Goal: Task Accomplishment & Management: Use online tool/utility

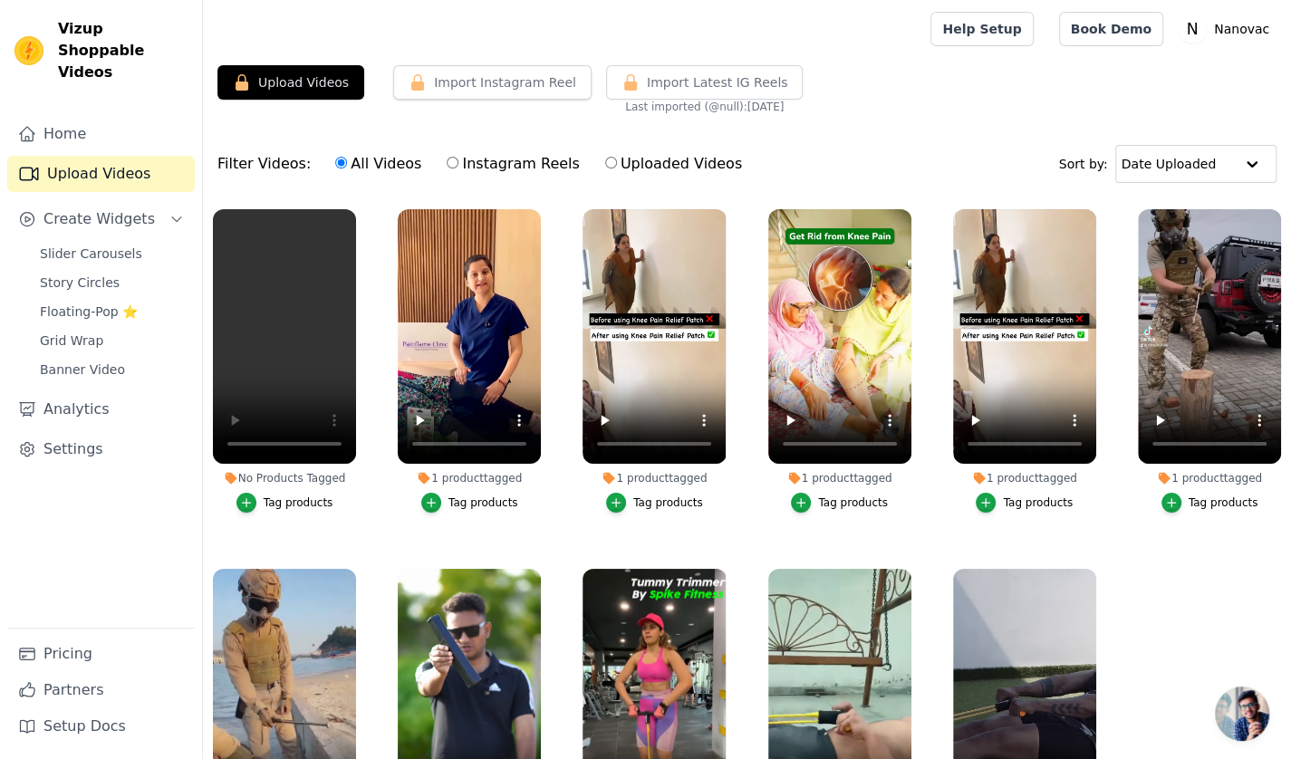
click at [290, 501] on div "Tag products" at bounding box center [299, 503] width 70 height 14
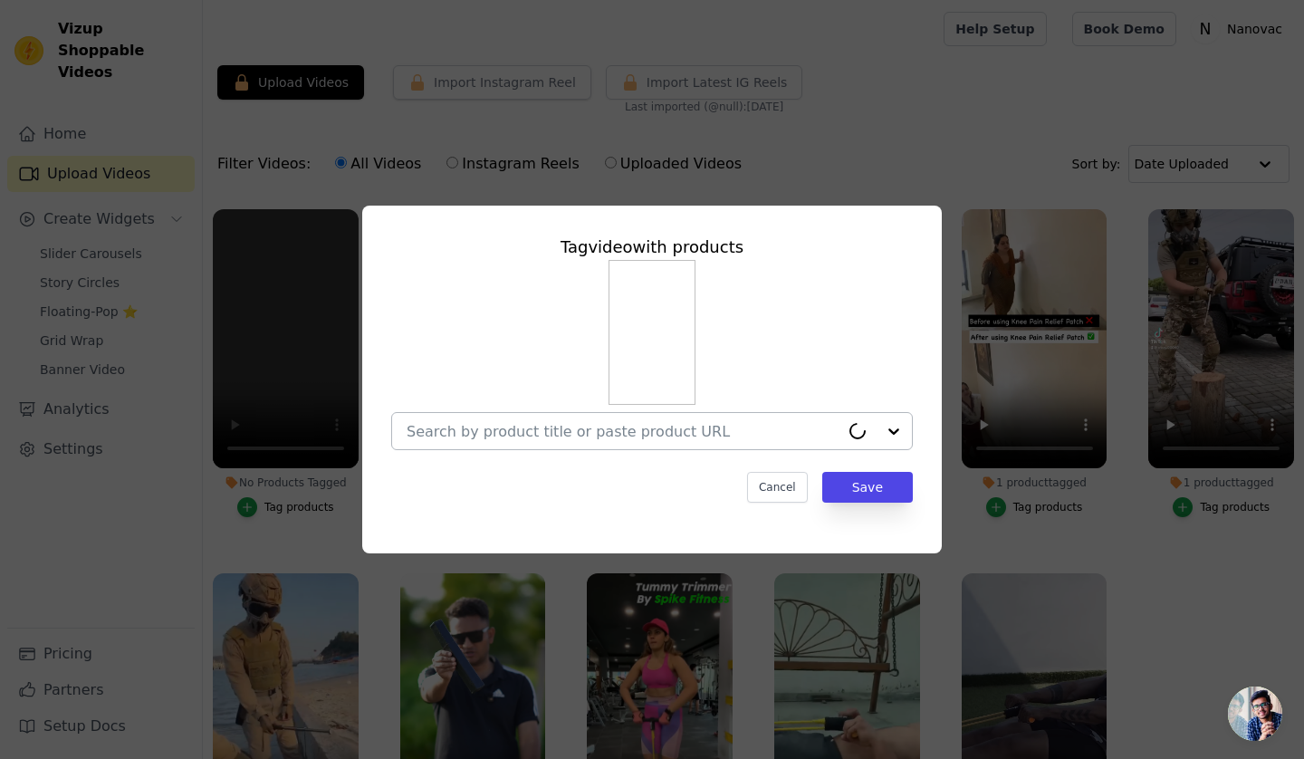
click at [604, 437] on input "No Products Tagged Tag video with products Cancel Save Tag products" at bounding box center [623, 431] width 433 height 17
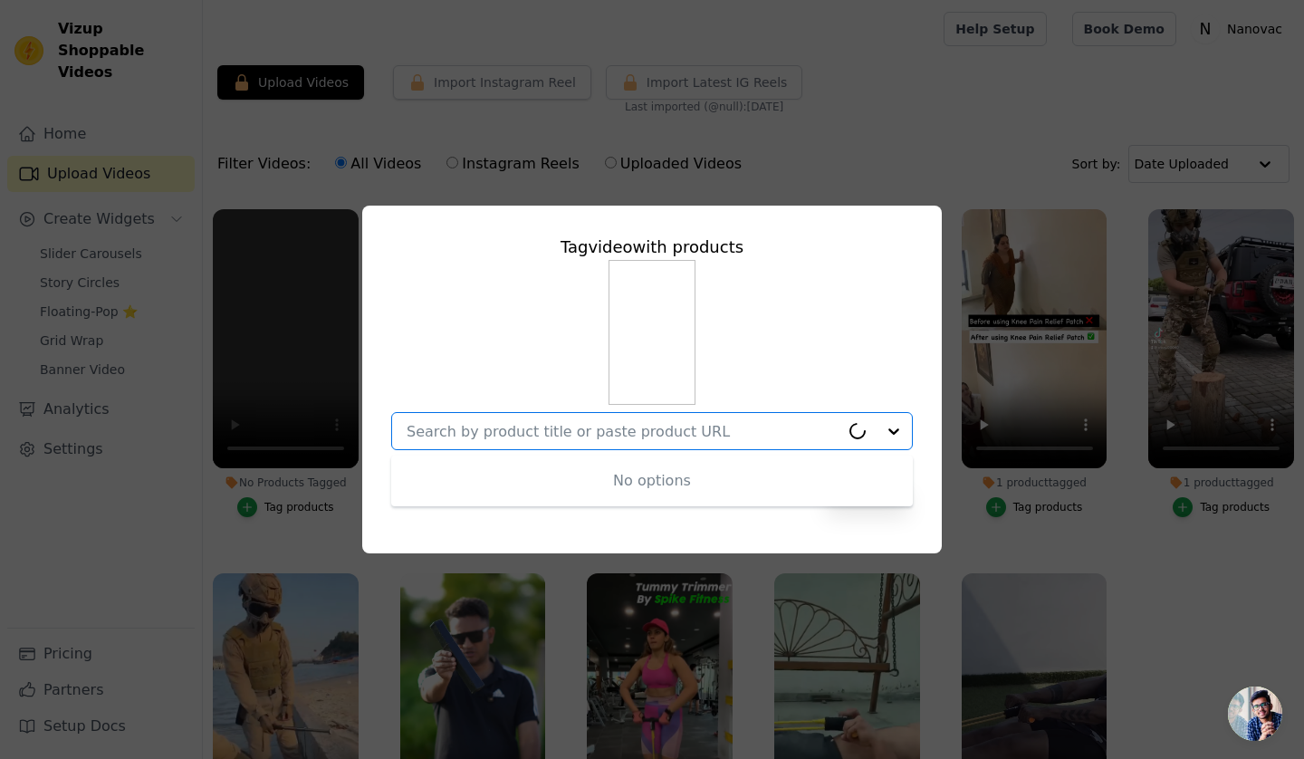
click at [895, 429] on div at bounding box center [876, 431] width 72 height 36
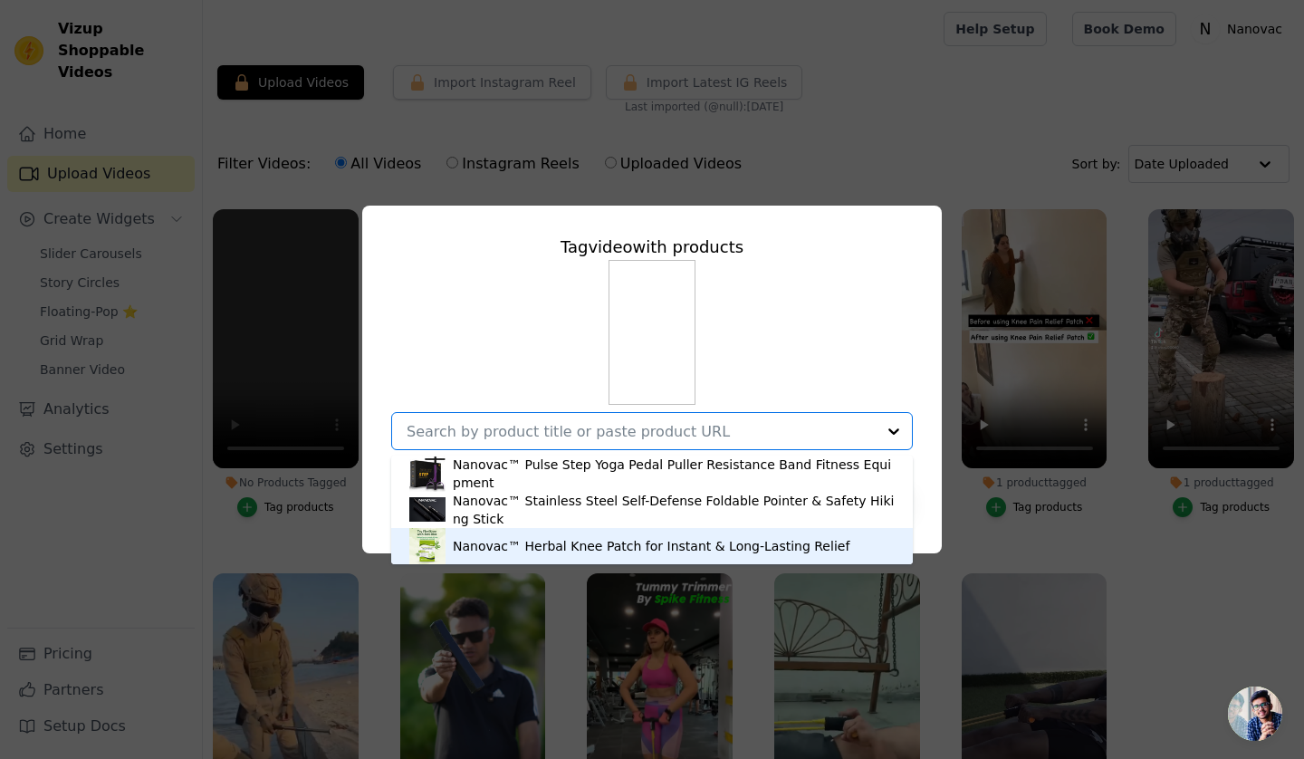
click at [579, 544] on div "Nanovac™ Herbal Knee Patch for Instant & Long-Lasting Relief" at bounding box center [651, 546] width 397 height 18
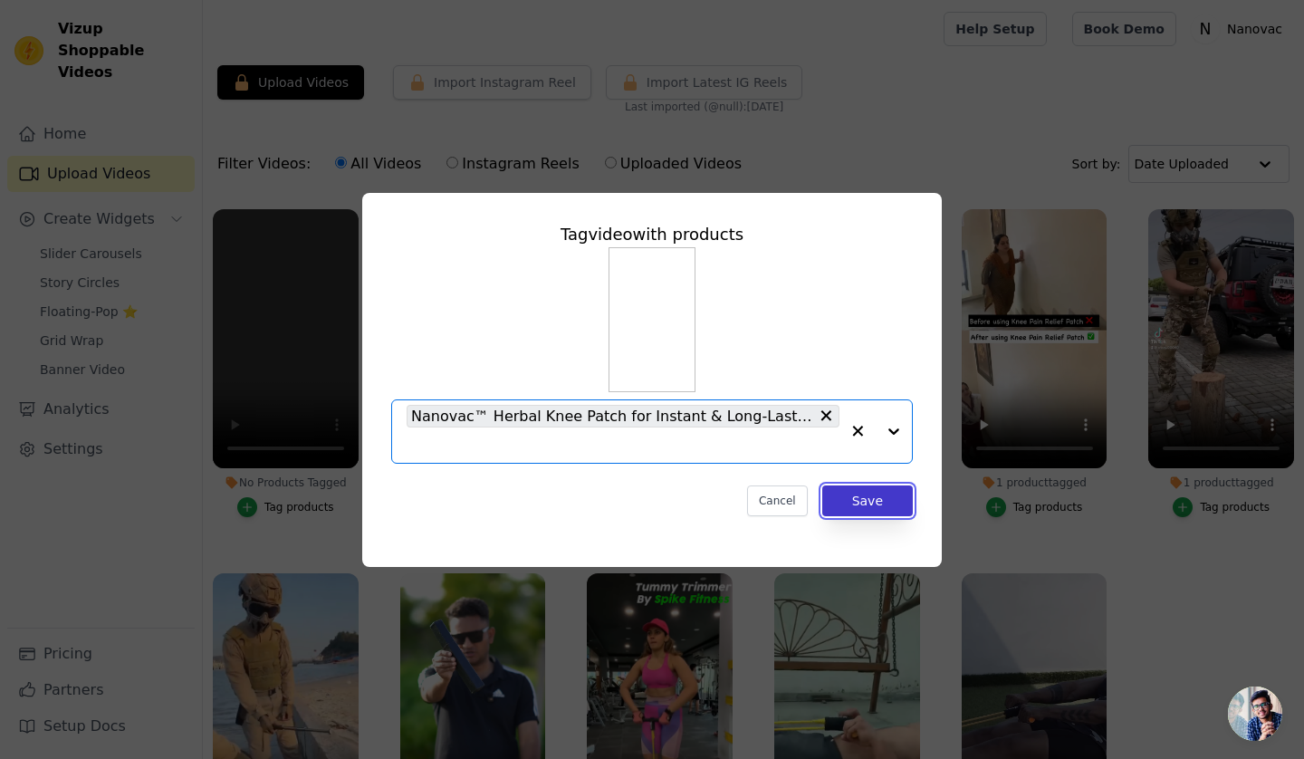
click at [848, 499] on button "Save" at bounding box center [868, 501] width 91 height 31
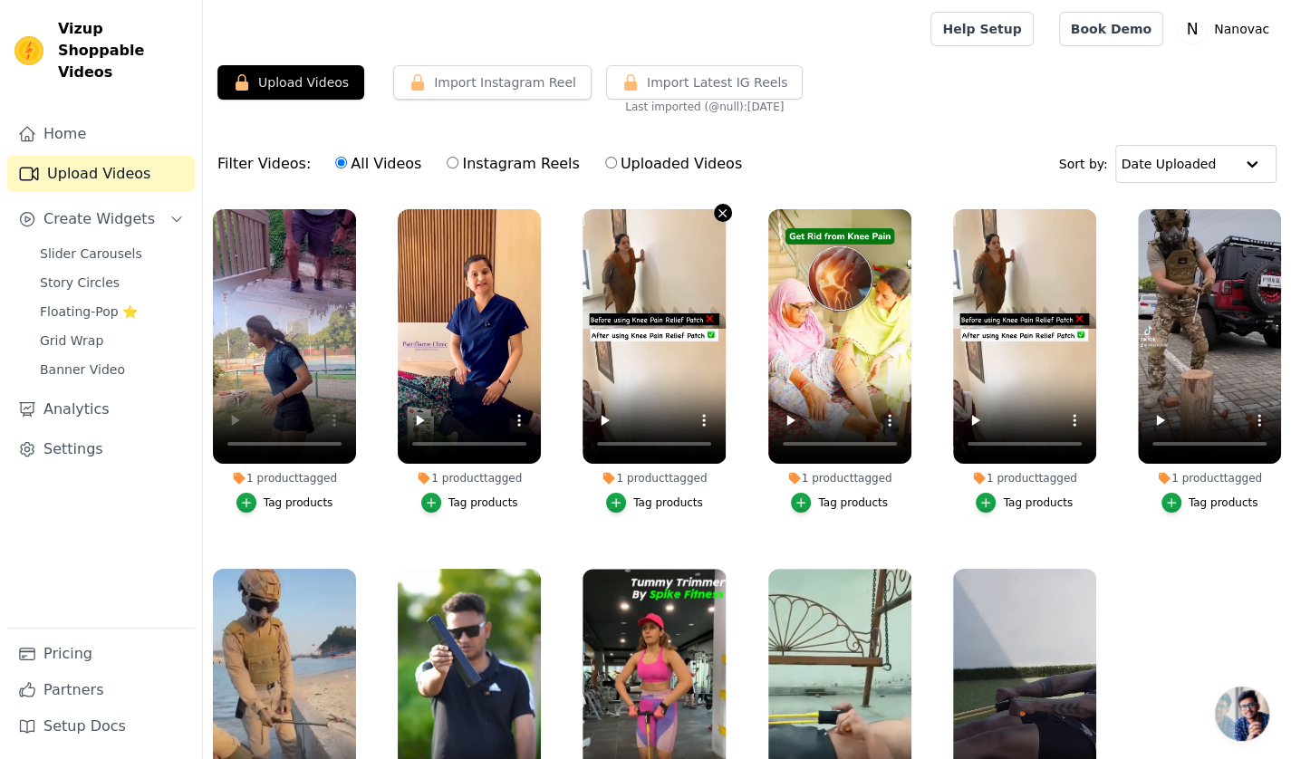
click at [716, 210] on icon "button" at bounding box center [723, 214] width 14 height 14
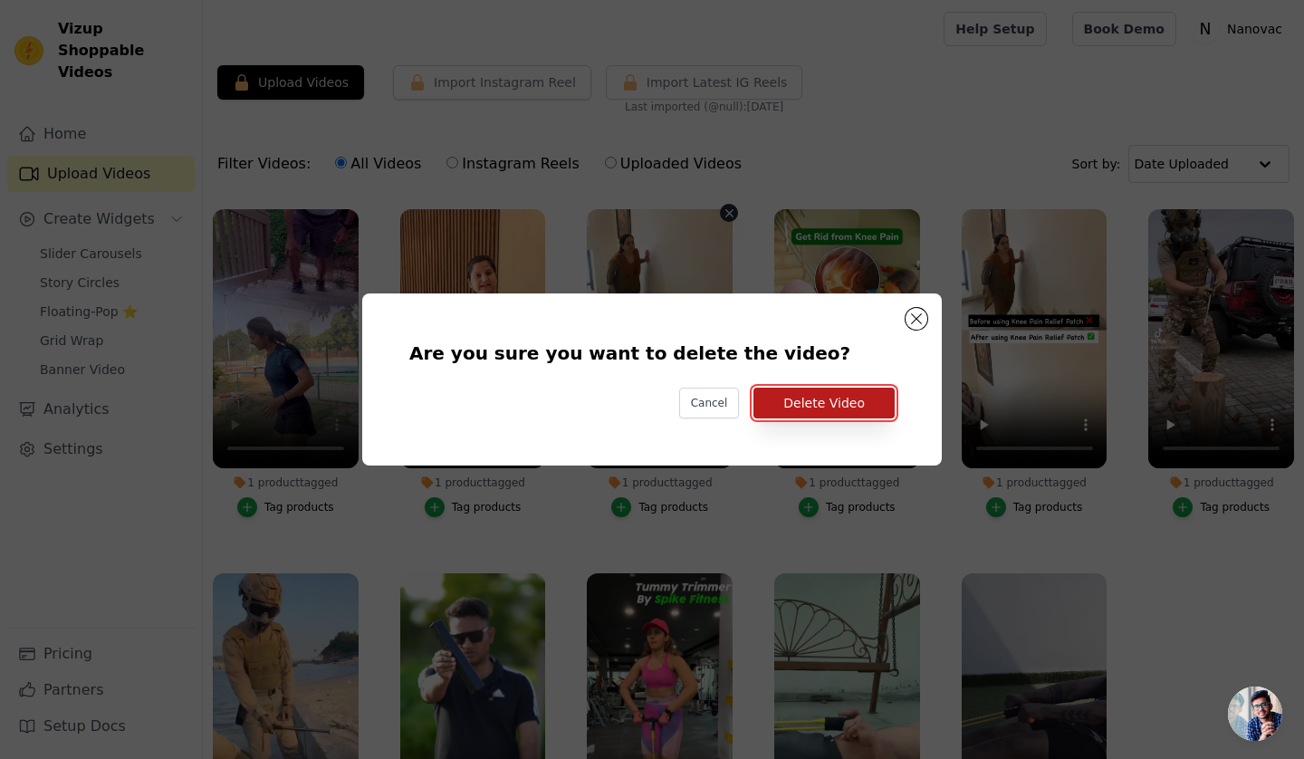
click at [850, 409] on button "Delete Video" at bounding box center [824, 403] width 141 height 31
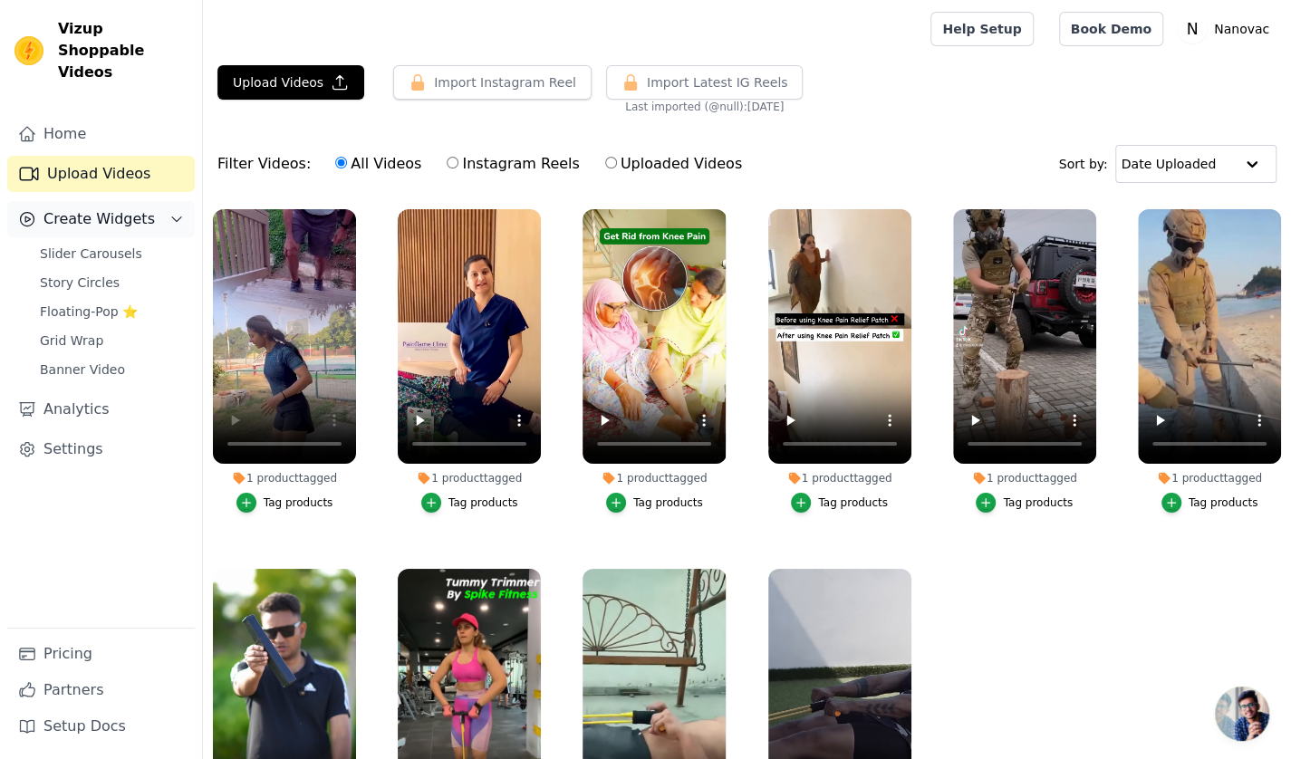
click at [104, 208] on span "Create Widgets" at bounding box center [98, 219] width 111 height 22
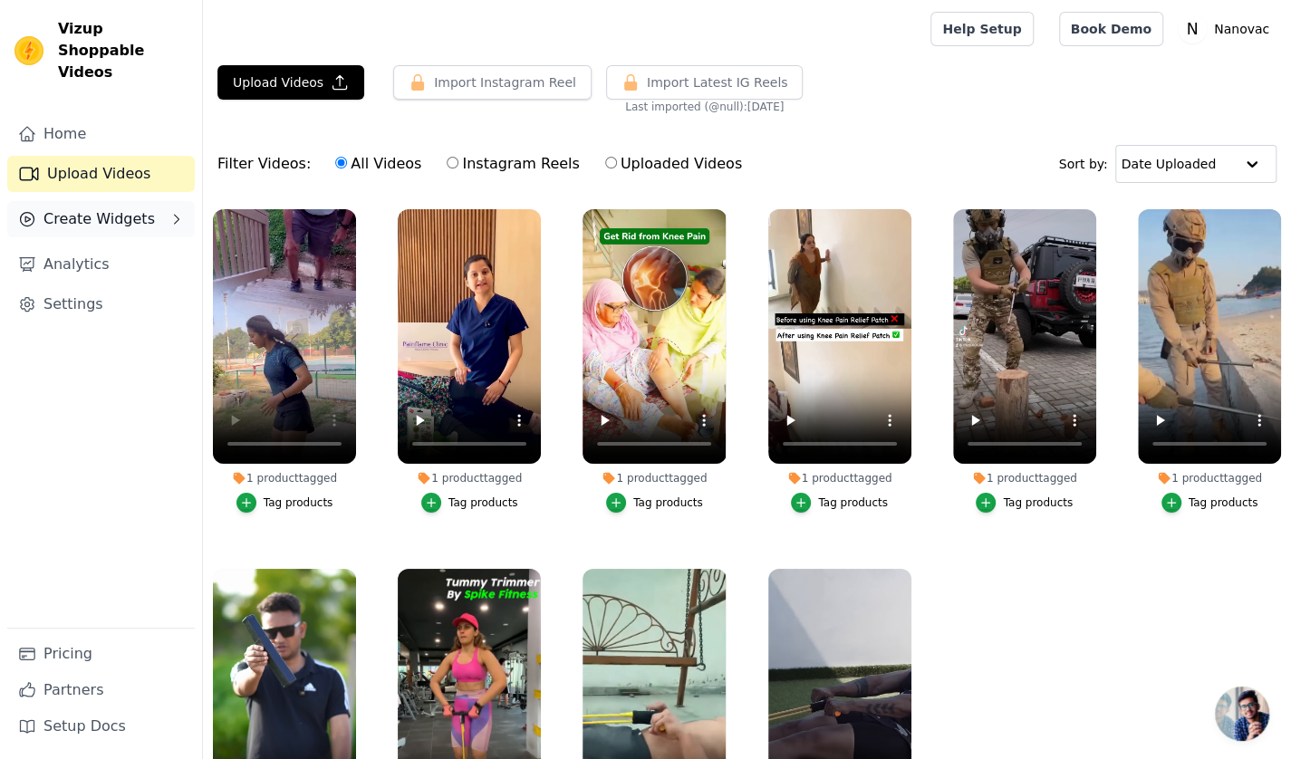
click at [73, 208] on span "Create Widgets" at bounding box center [98, 219] width 111 height 22
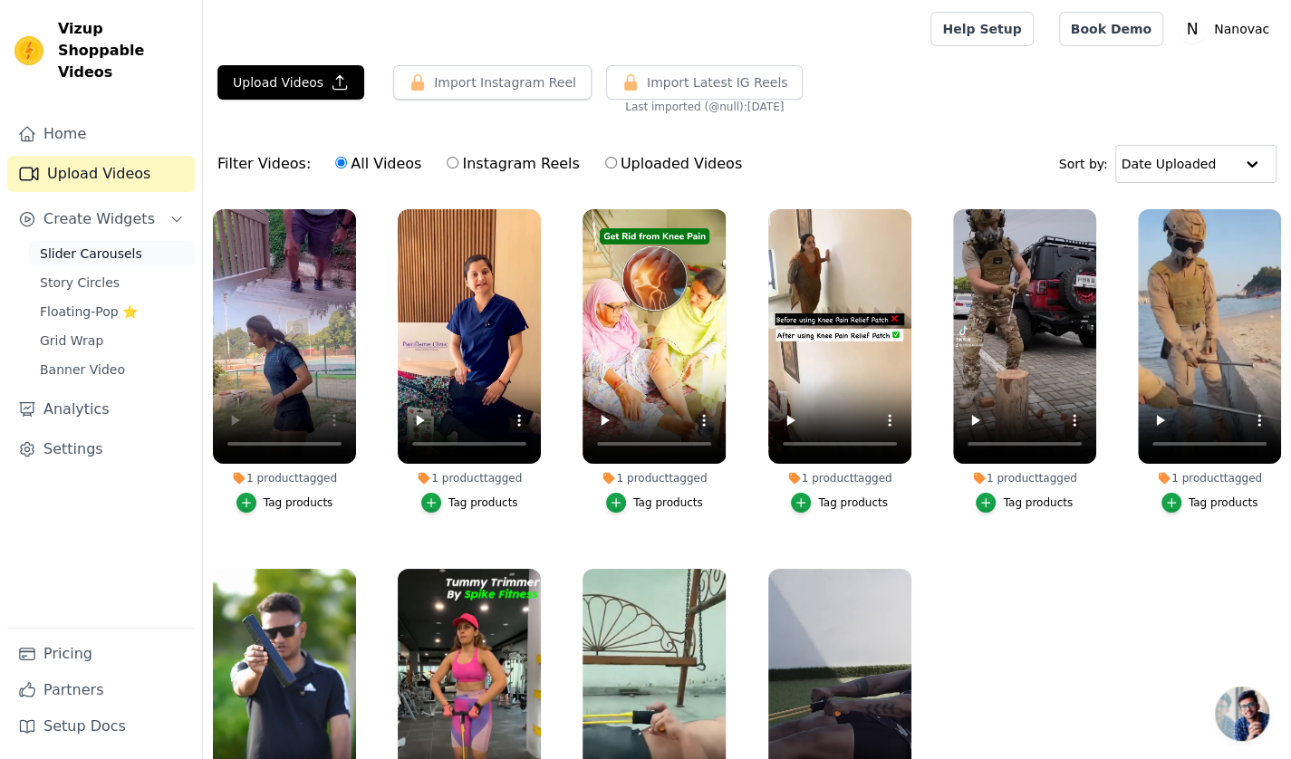
drag, startPoint x: 71, startPoint y: 216, endPoint x: 71, endPoint y: 226, distance: 10.0
click at [71, 245] on span "Slider Carousels" at bounding box center [91, 254] width 102 height 18
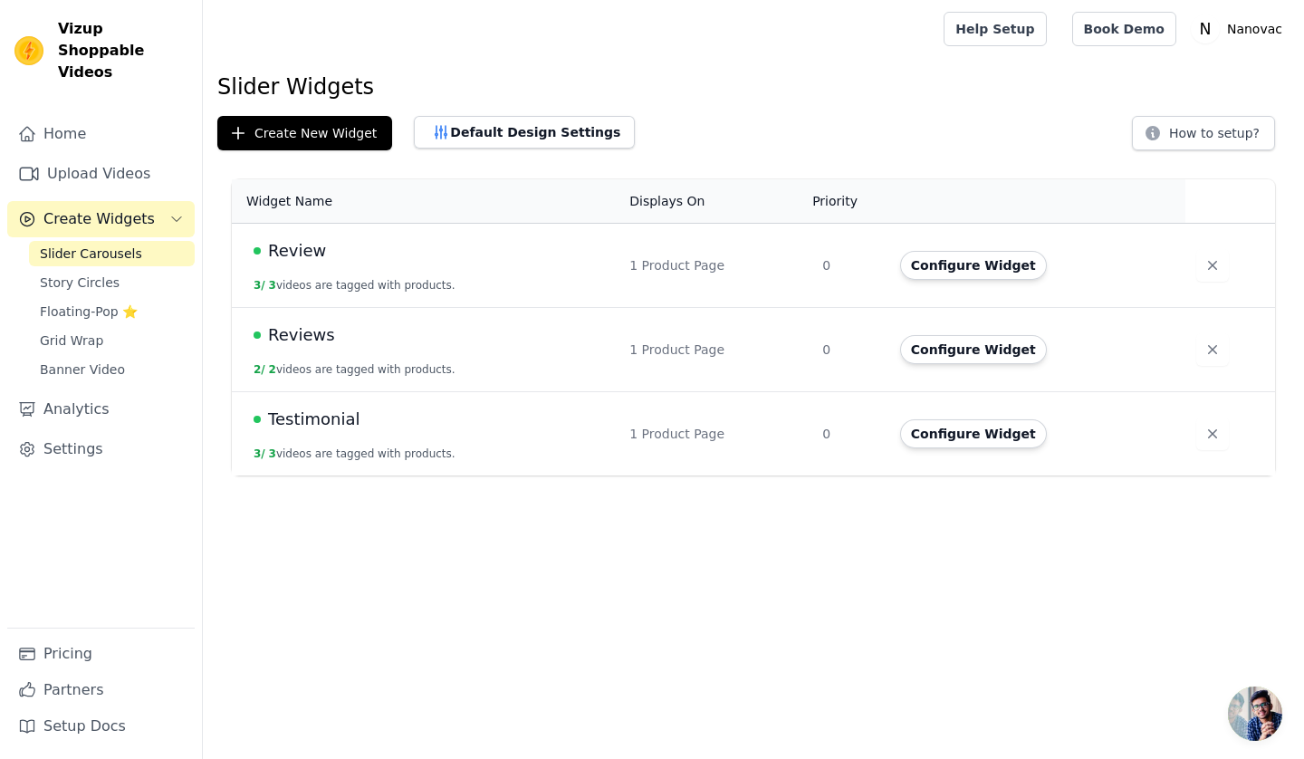
click at [292, 332] on span "Reviews" at bounding box center [301, 334] width 67 height 25
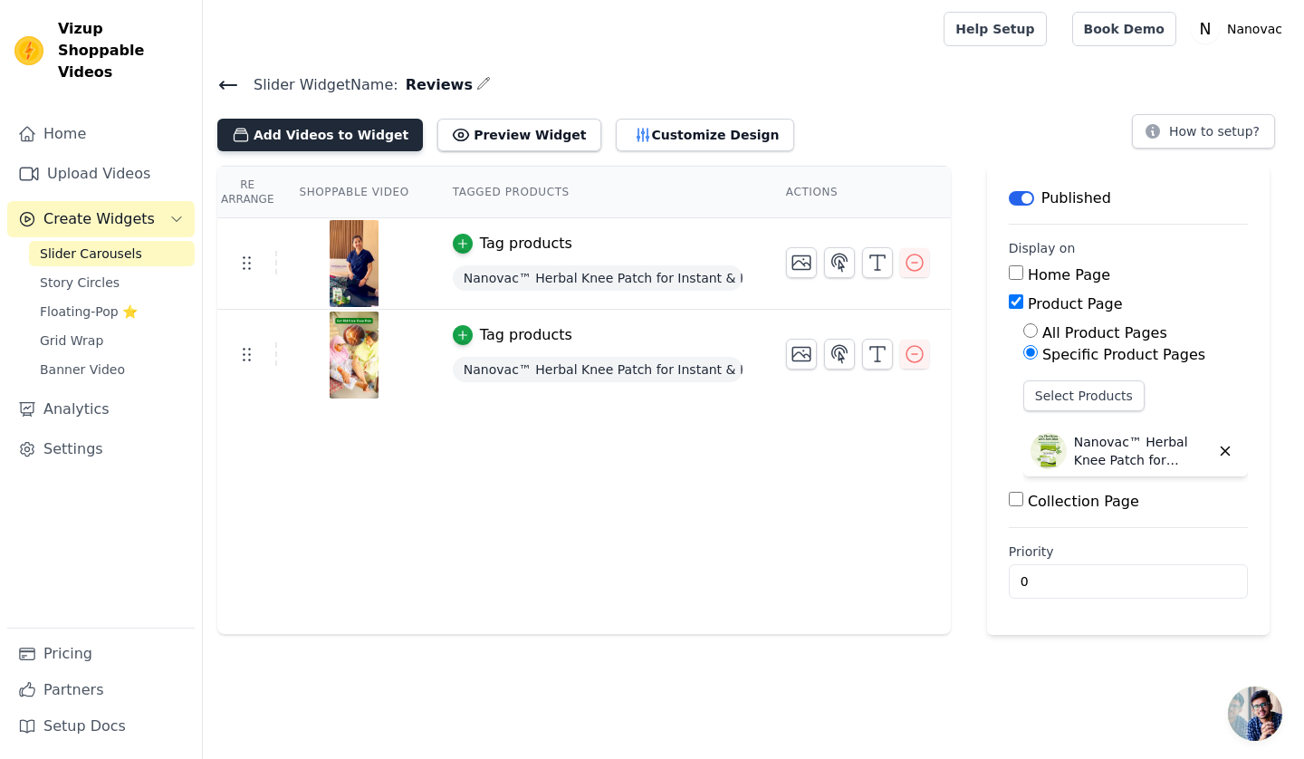
click at [348, 132] on button "Add Videos to Widget" at bounding box center [320, 135] width 206 height 33
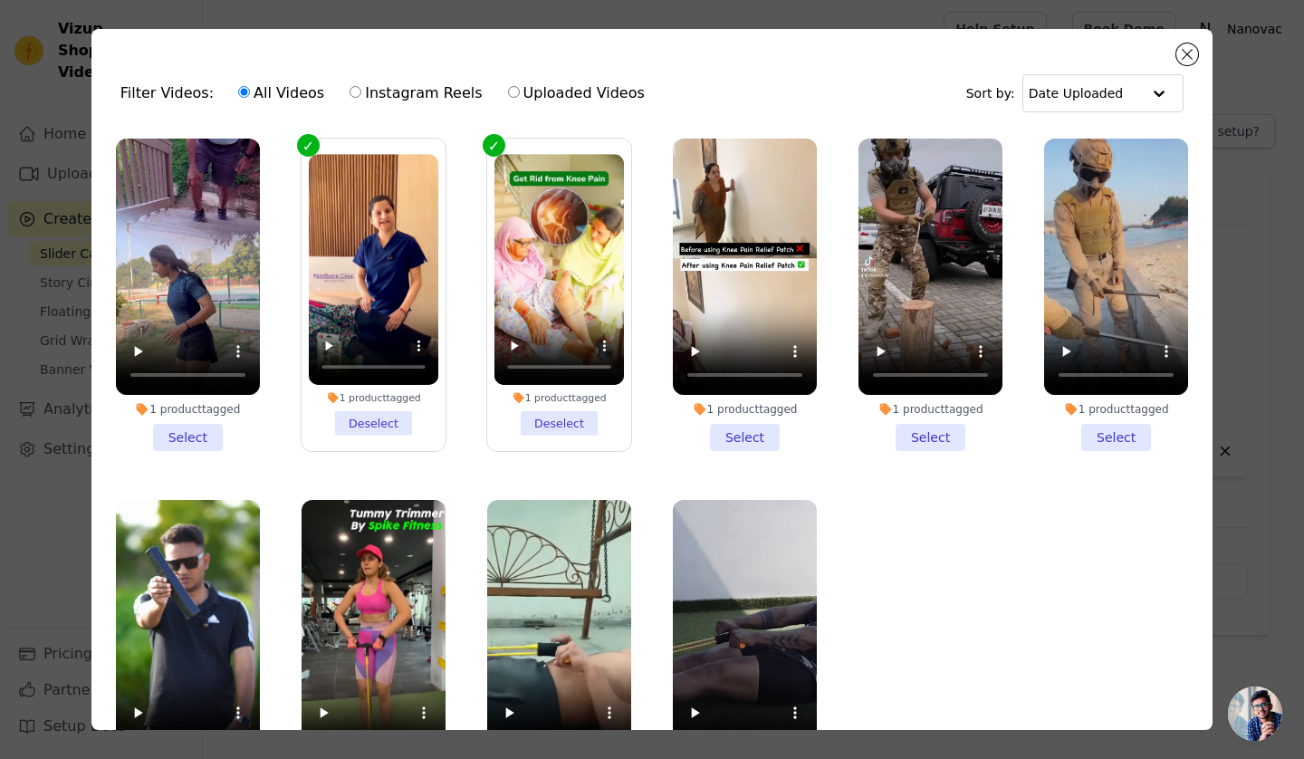
click at [183, 437] on li "1 product tagged Select" at bounding box center [188, 295] width 144 height 313
click at [0, 0] on input "1 product tagged Select" at bounding box center [0, 0] width 0 height 0
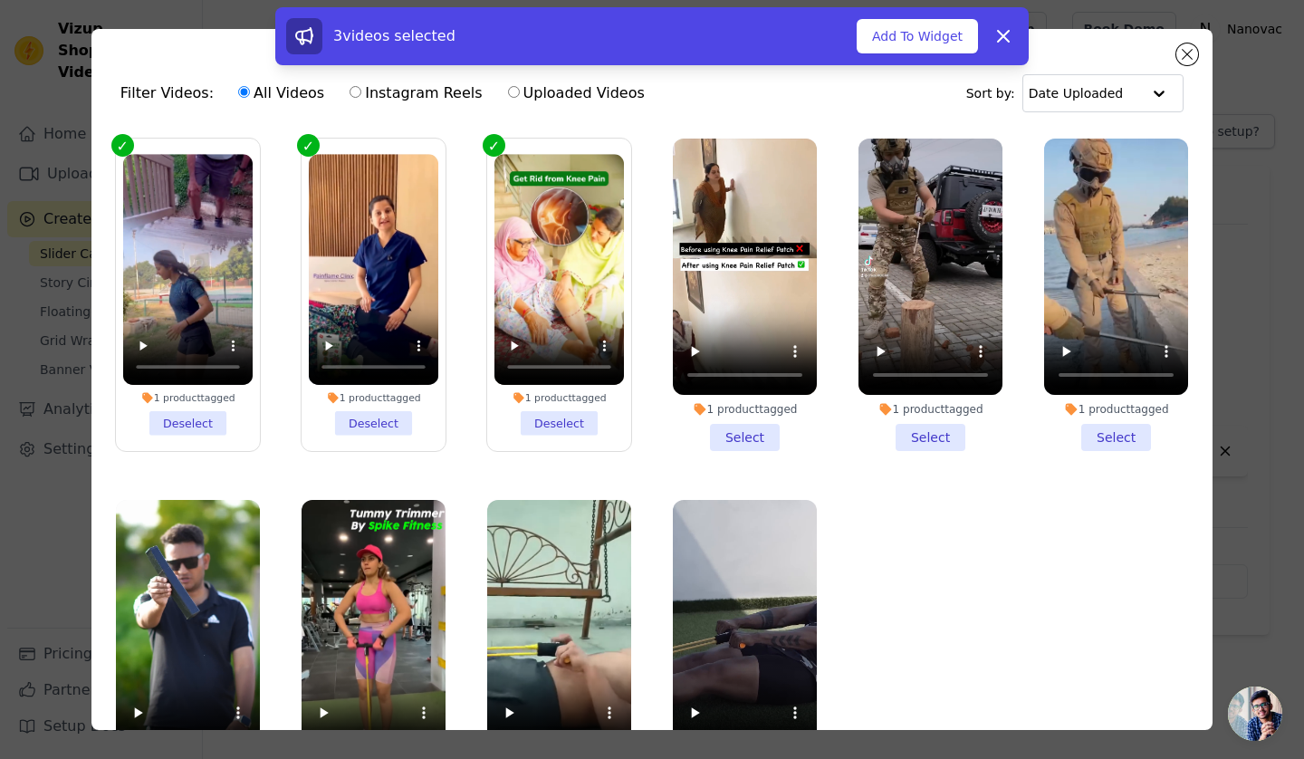
click at [725, 430] on li "1 product tagged Select" at bounding box center [745, 295] width 144 height 313
click at [0, 0] on input "1 product tagged Select" at bounding box center [0, 0] width 0 height 0
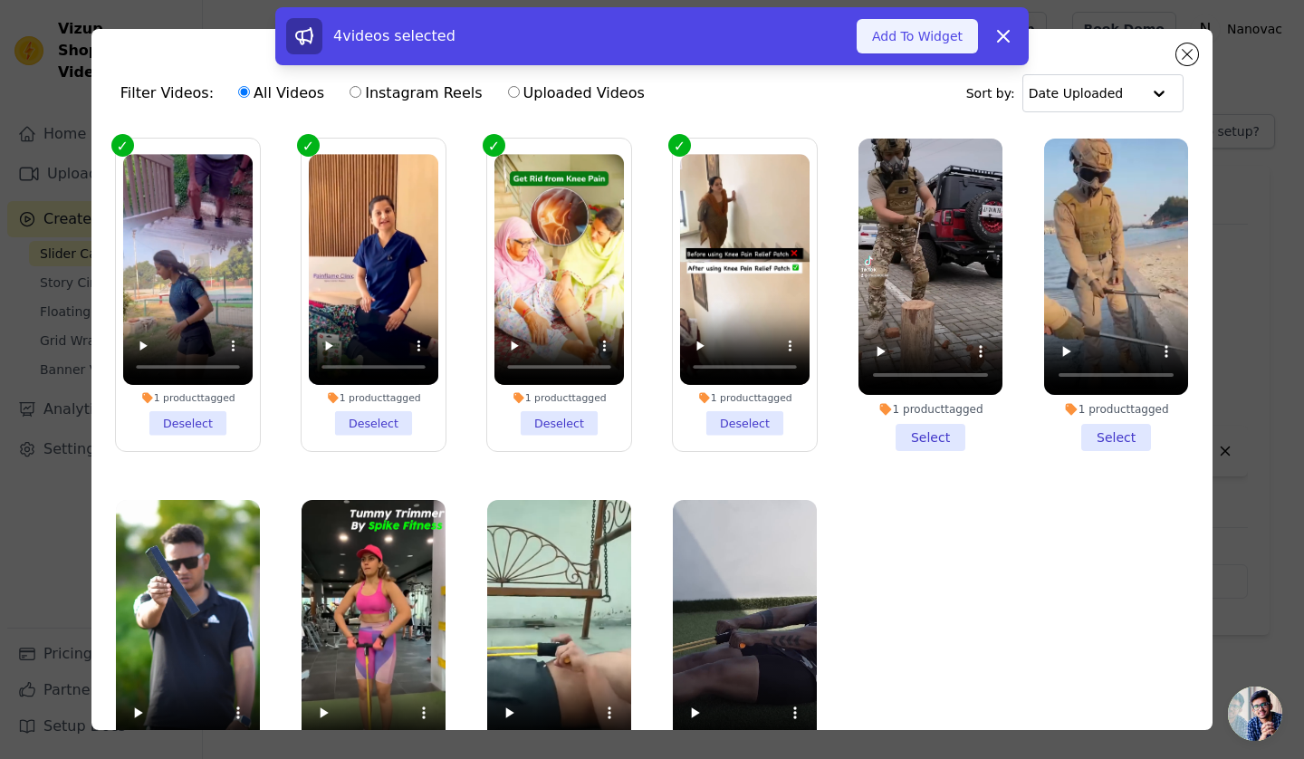
click at [902, 40] on button "Add To Widget" at bounding box center [917, 36] width 121 height 34
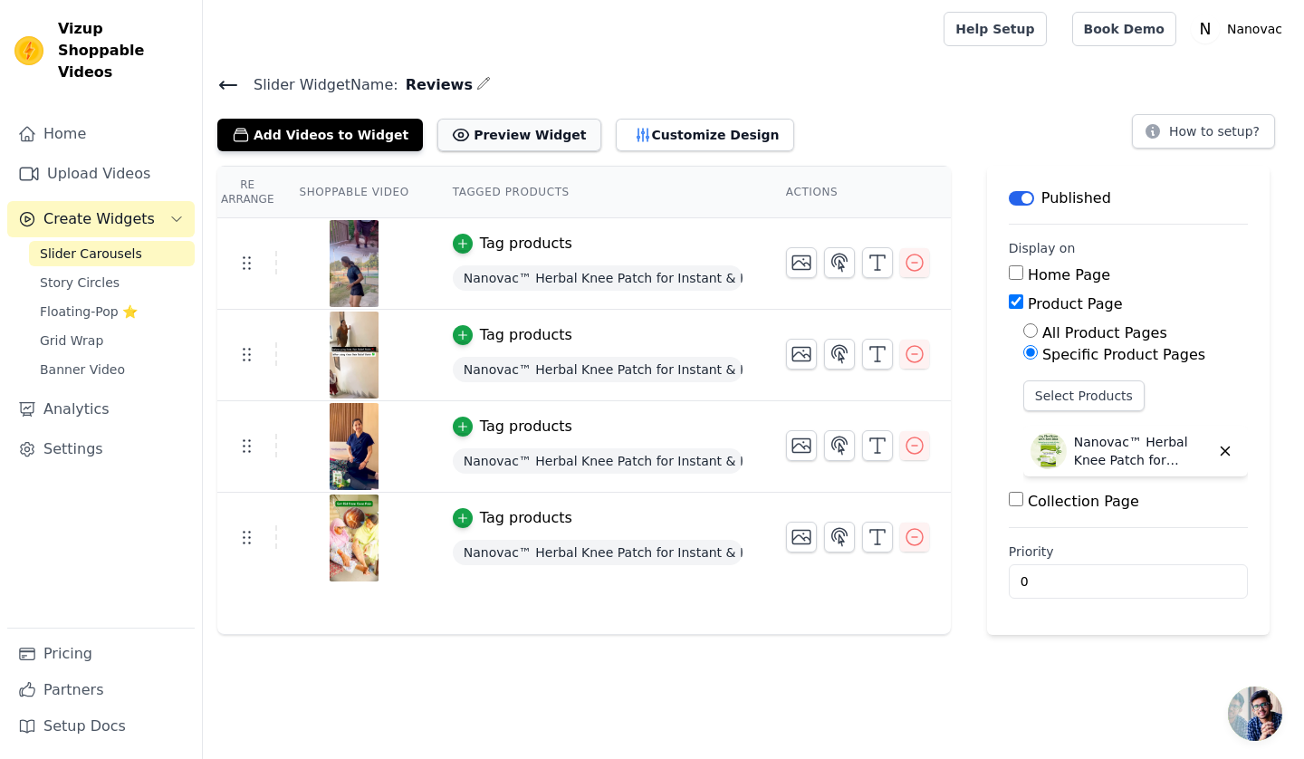
click at [494, 131] on button "Preview Widget" at bounding box center [519, 135] width 163 height 33
